Goal: Task Accomplishment & Management: Use online tool/utility

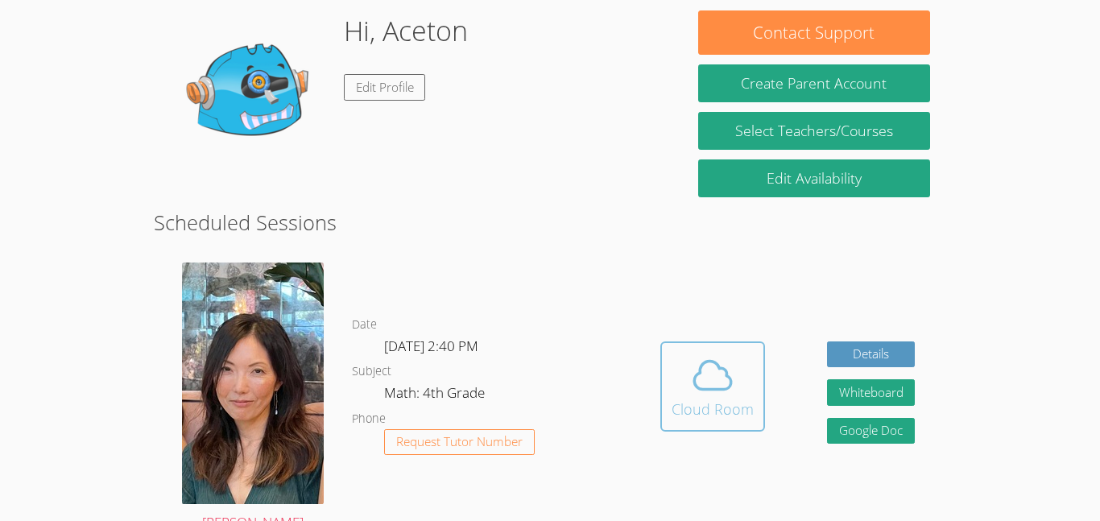
scroll to position [137, 0]
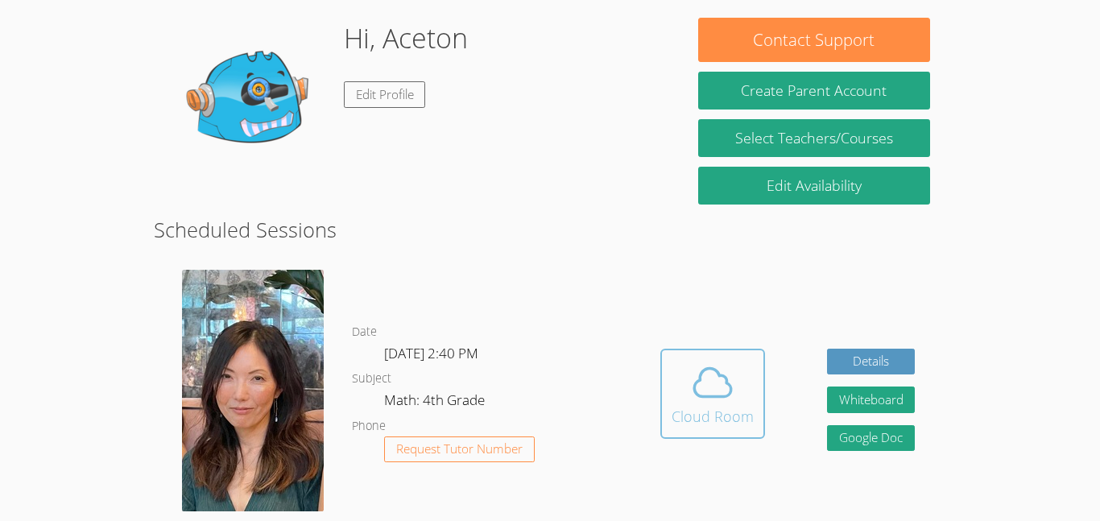
click at [718, 416] on div "Cloud Room" at bounding box center [713, 416] width 82 height 23
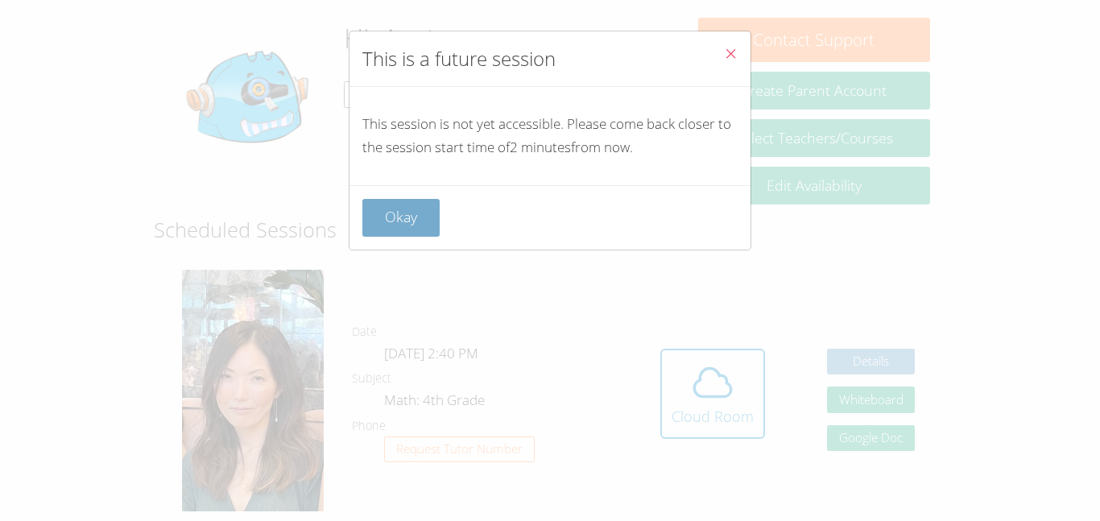
click at [393, 218] on button "Okay" at bounding box center [400, 218] width 77 height 38
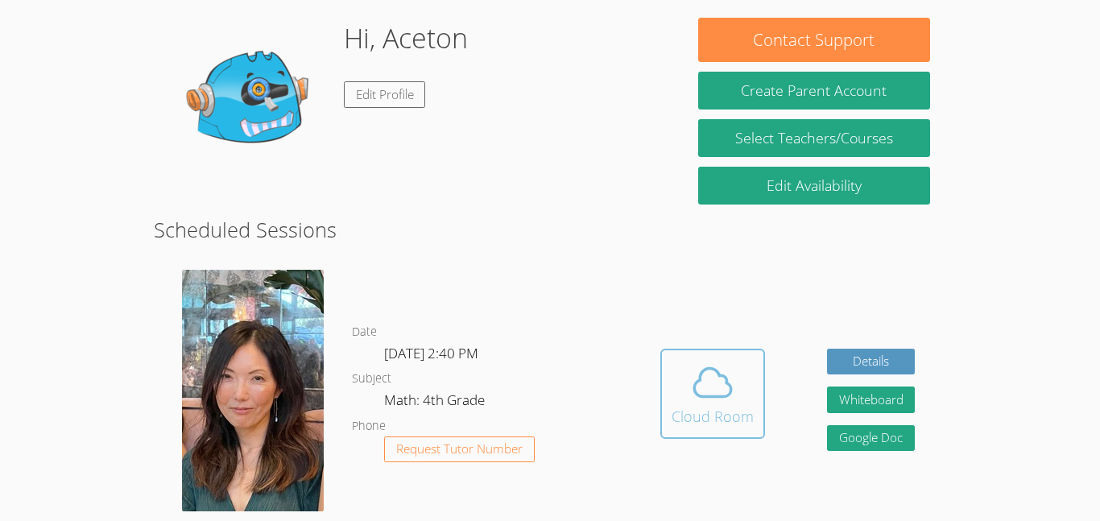
click at [723, 375] on icon at bounding box center [712, 382] width 37 height 28
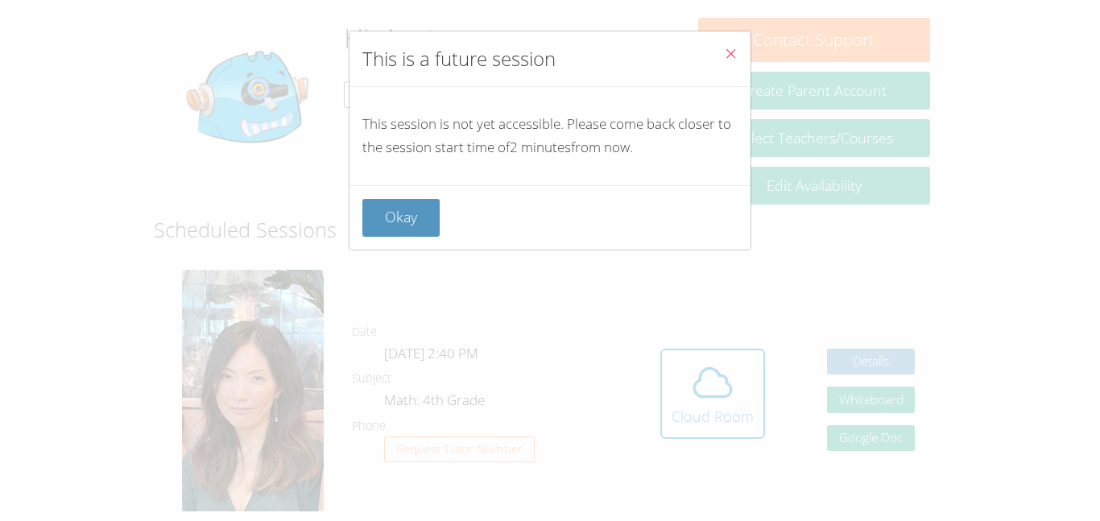
click at [697, 337] on div "This is a future session This session is not yet accessible. Please come back c…" at bounding box center [550, 260] width 1100 height 521
click at [420, 221] on button "Okay" at bounding box center [400, 218] width 77 height 38
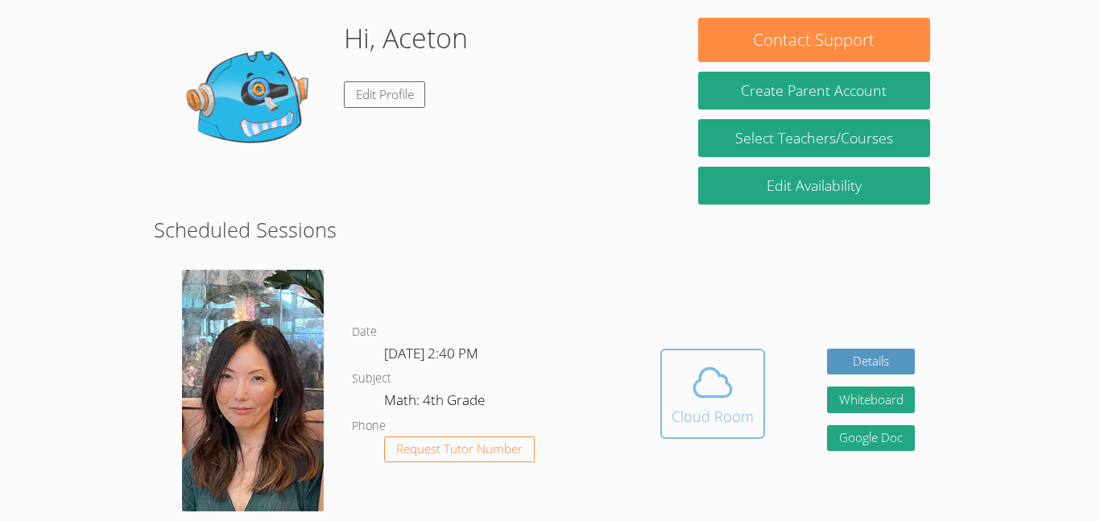
click at [715, 420] on div "Cloud Room" at bounding box center [713, 416] width 82 height 23
click at [728, 379] on icon at bounding box center [712, 382] width 45 height 45
click at [685, 376] on span at bounding box center [713, 382] width 82 height 45
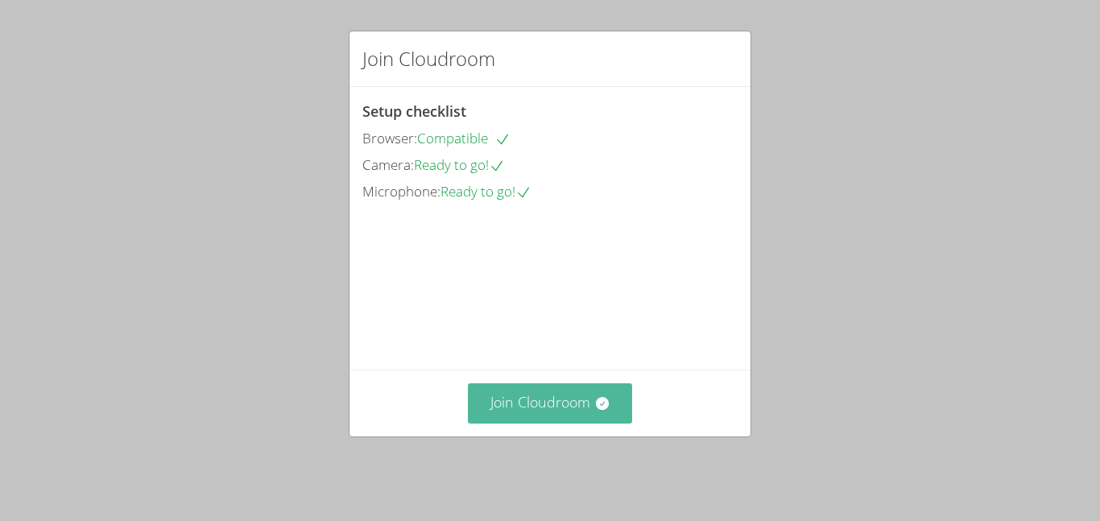
click at [563, 420] on button "Join Cloudroom" at bounding box center [550, 402] width 165 height 39
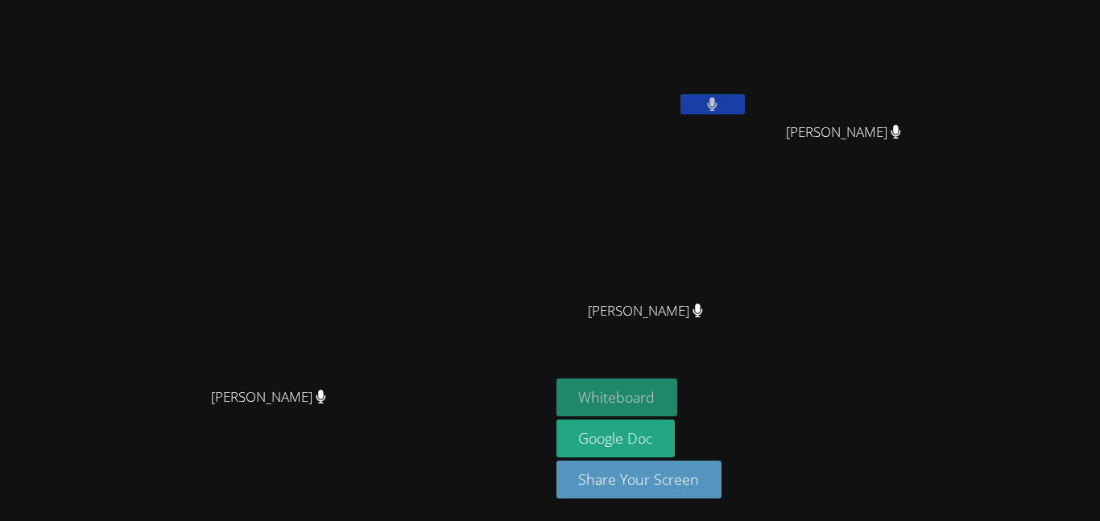
click at [678, 402] on button "Whiteboard" at bounding box center [618, 398] width 122 height 38
